Goal: Task Accomplishment & Management: Complete application form

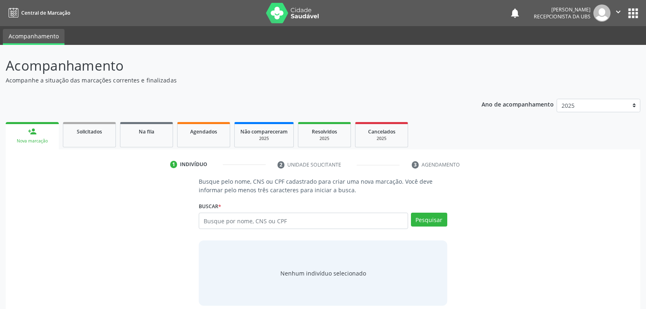
click at [29, 137] on link "person_add Nova marcação" at bounding box center [32, 135] width 53 height 27
click at [297, 226] on input "text" at bounding box center [303, 221] width 209 height 16
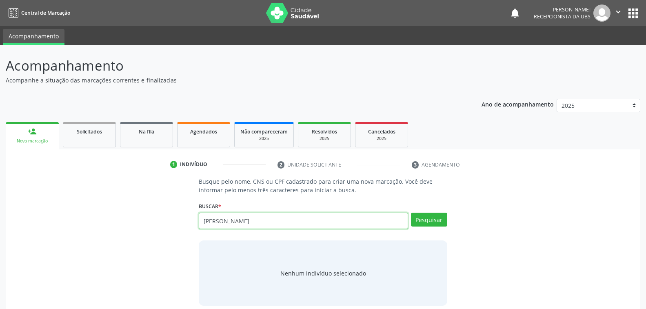
type input "[PERSON_NAME]"
click at [38, 139] on div "Nova marcação" at bounding box center [32, 141] width 42 height 6
click at [219, 219] on input "[PERSON_NAME]" at bounding box center [303, 221] width 209 height 16
click at [472, 192] on div "Busque pelo nome, CNS ou CPF cadastrado para criar uma nova marcação. Você deve…" at bounding box center [322, 241] width 623 height 129
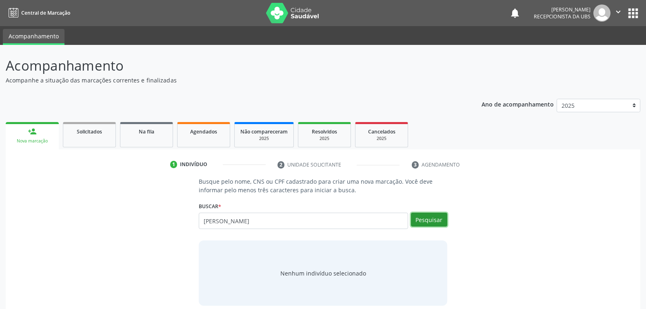
click at [427, 220] on button "Pesquisar" at bounding box center [429, 220] width 36 height 14
click at [284, 90] on div "Acompanhamento Acompanhe a situação das marcações correntes e finalizadas Relat…" at bounding box center [323, 184] width 635 height 256
click at [41, 136] on link "person_add Nova marcação" at bounding box center [32, 135] width 53 height 27
click at [22, 139] on div "Nova marcação" at bounding box center [32, 141] width 42 height 6
click at [46, 144] on link "person_add Nova marcação" at bounding box center [32, 135] width 53 height 27
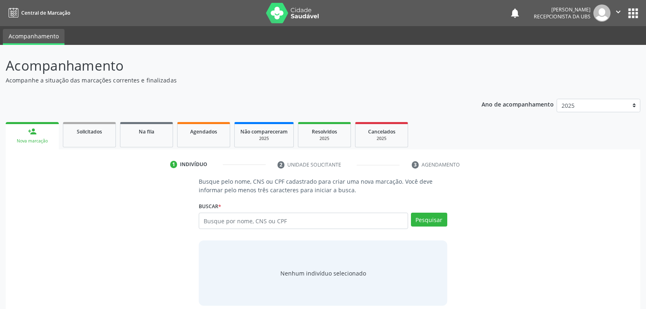
click at [42, 141] on div "Nova marcação" at bounding box center [32, 141] width 42 height 6
click at [44, 138] on div "Nova marcação" at bounding box center [32, 141] width 42 height 6
click at [52, 136] on link "person_add Nova marcação" at bounding box center [32, 135] width 53 height 27
click at [38, 131] on link "person_add Nova marcação" at bounding box center [32, 135] width 53 height 27
click at [296, 222] on input "text" at bounding box center [303, 221] width 209 height 16
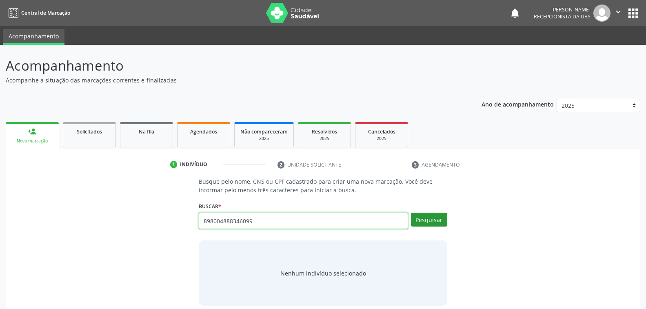
type input "898004888346099"
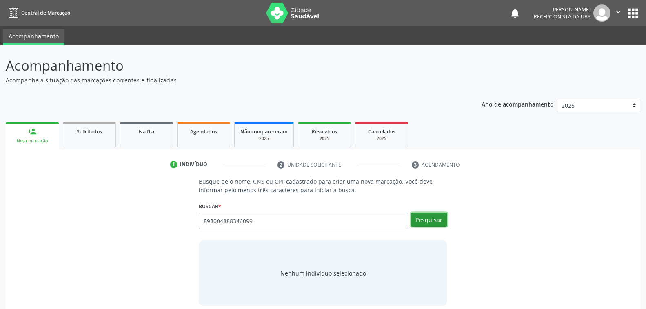
click at [430, 219] on button "Pesquisar" at bounding box center [429, 220] width 36 height 14
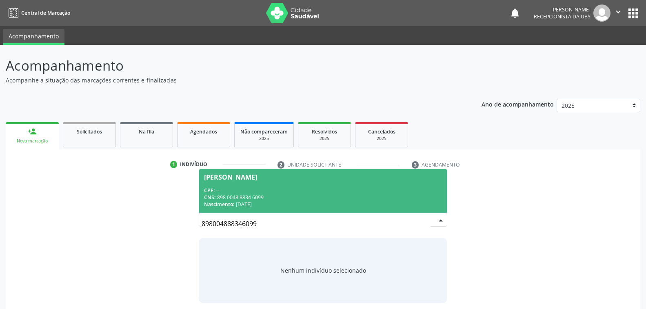
click at [255, 196] on div "CNS: 898 0048 8834 6099" at bounding box center [323, 197] width 238 height 7
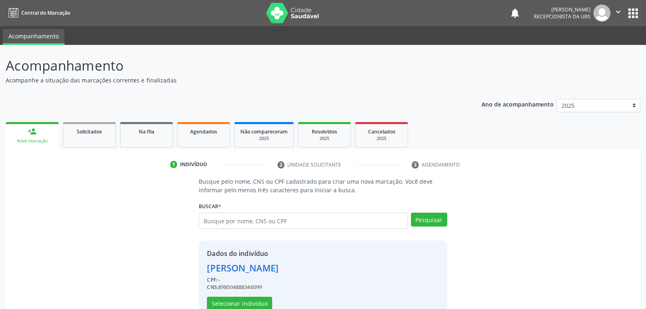
scroll to position [20, 0]
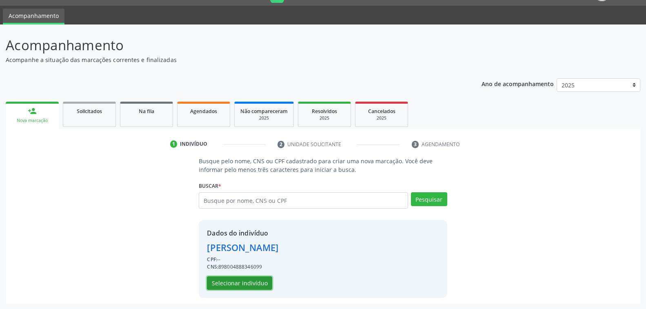
click at [242, 281] on button "Selecionar indivíduo" at bounding box center [239, 283] width 65 height 14
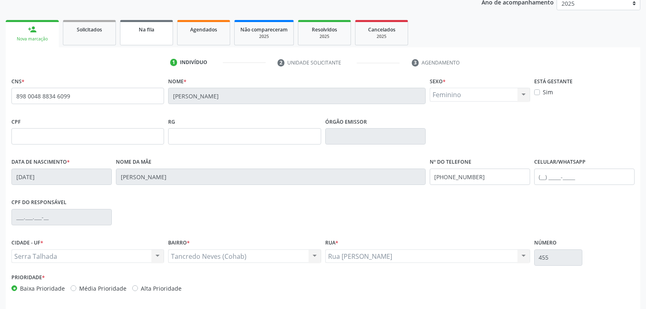
scroll to position [132, 0]
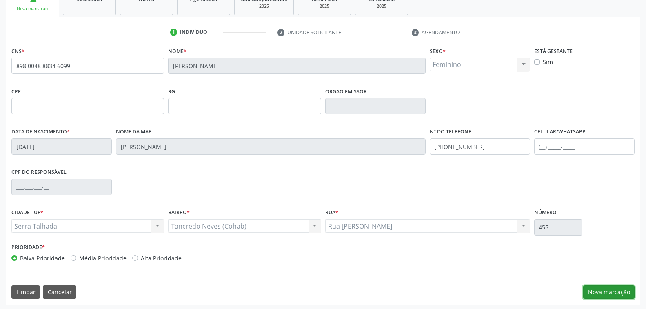
click at [600, 291] on button "Nova marcação" at bounding box center [608, 292] width 51 height 14
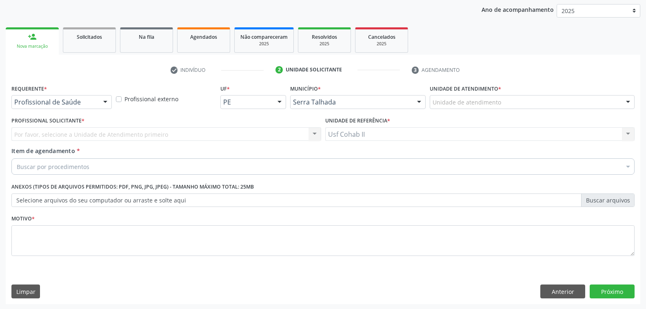
click at [104, 101] on div at bounding box center [105, 103] width 12 height 14
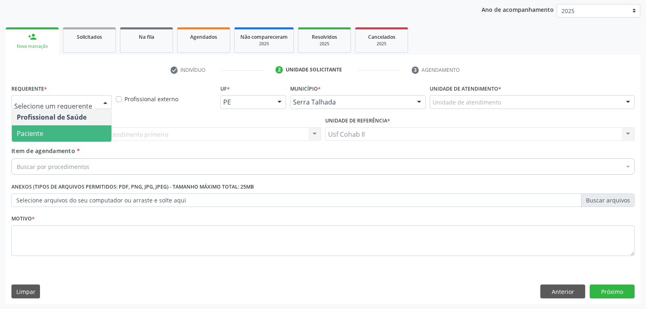
click at [81, 135] on span "Paciente" at bounding box center [62, 133] width 100 height 16
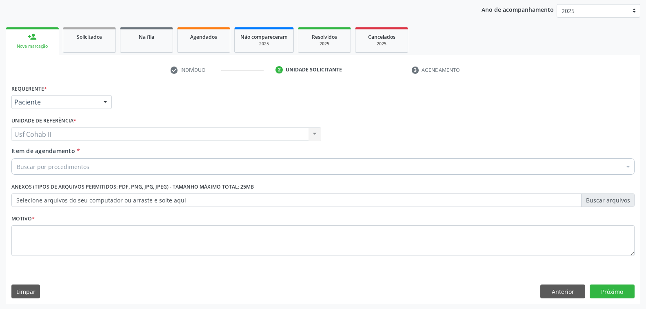
click at [111, 164] on div "Buscar por procedimentos" at bounding box center [322, 166] width 623 height 16
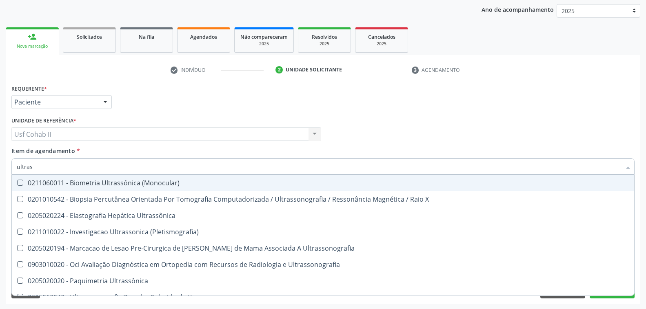
type input "ultrass"
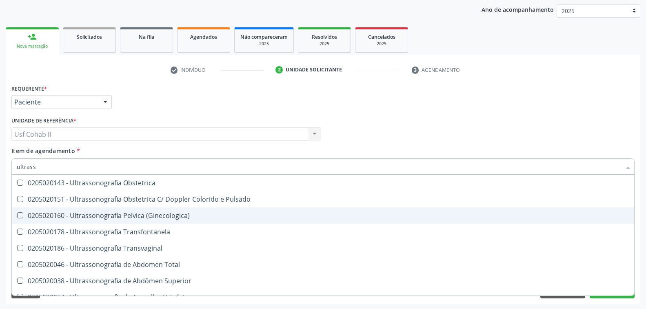
scroll to position [204, 0]
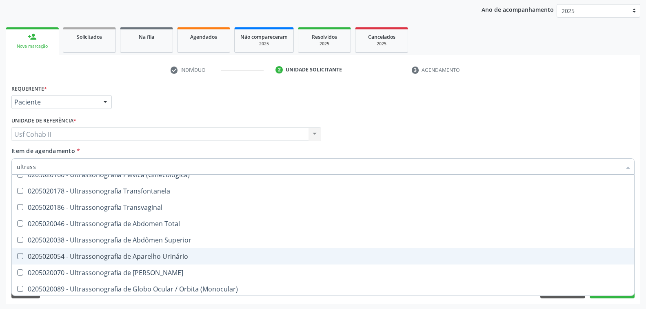
click at [122, 258] on div "0205020054 - Ultrassonografia de Aparelho Urinário" at bounding box center [323, 256] width 613 height 7
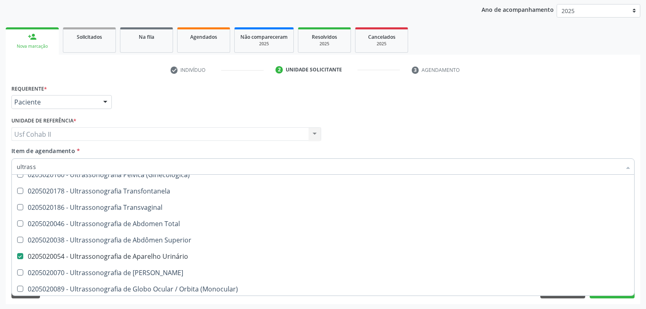
scroll to position [245, 0]
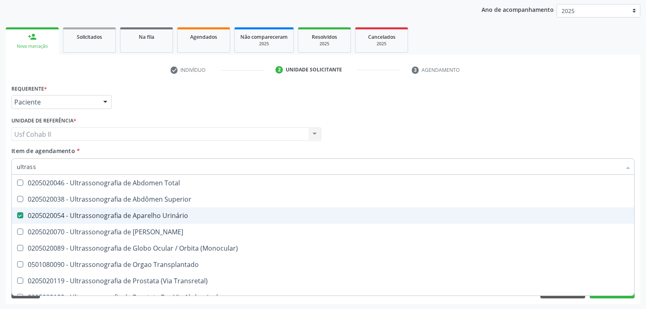
click at [233, 218] on div "0205020054 - Ultrassonografia de Aparelho Urinário" at bounding box center [323, 215] width 613 height 7
click at [152, 215] on div "0205020054 - Ultrassonografia de Aparelho Urinário" at bounding box center [323, 215] width 613 height 7
checkbox Urinário "true"
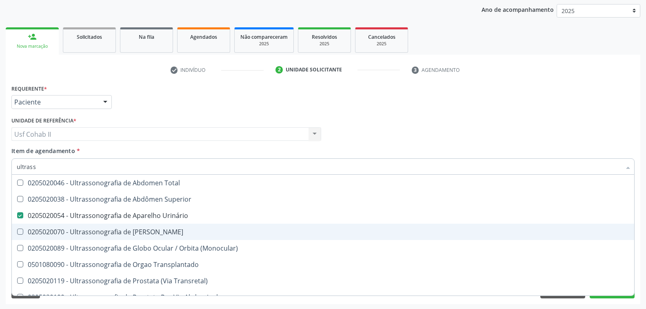
scroll to position [287, 0]
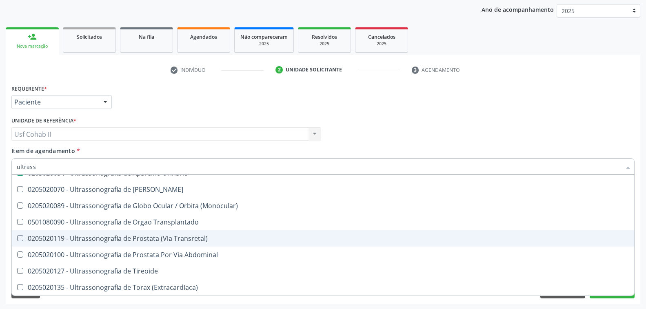
click at [429, 240] on div "0205020119 - Ultrassonografia de Prostata (Via Transretal)" at bounding box center [323, 238] width 613 height 7
checkbox Transretal\) "true"
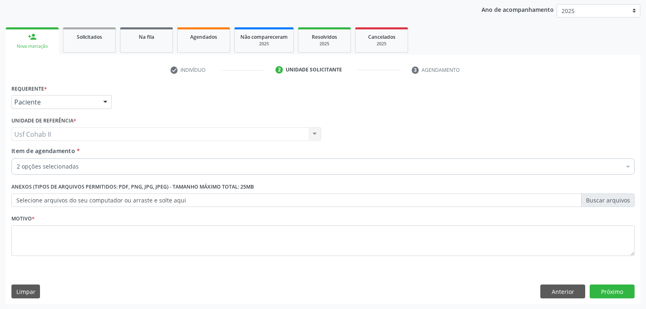
checkbox Urinário "true"
checkbox Transretal\) "true"
checkbox Capsula\) "false"
checkbox Psicossocial "false"
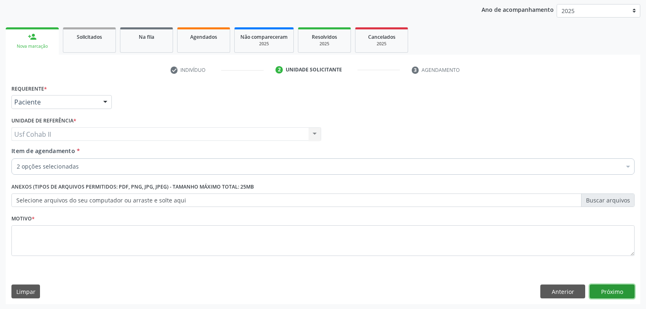
click at [610, 285] on button "Próximo" at bounding box center [612, 291] width 45 height 14
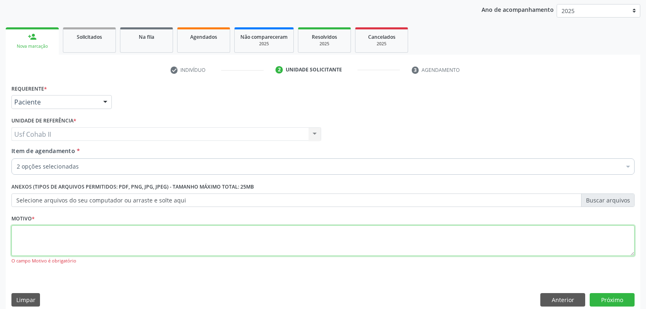
click at [39, 244] on textarea at bounding box center [322, 240] width 623 height 31
type textarea "rr"
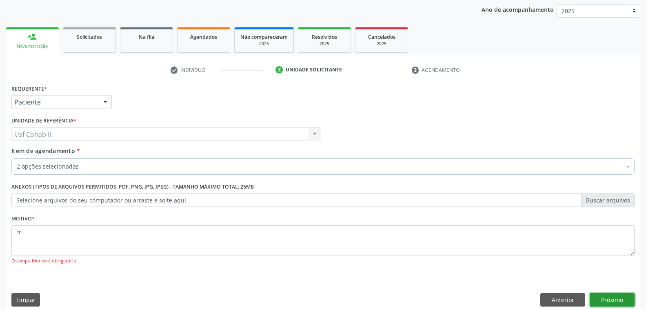
click at [609, 298] on button "Próximo" at bounding box center [612, 300] width 45 height 14
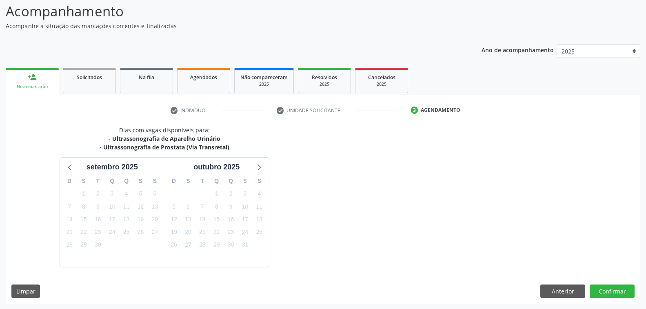
scroll to position [78, 0]
